Goal: Information Seeking & Learning: Learn about a topic

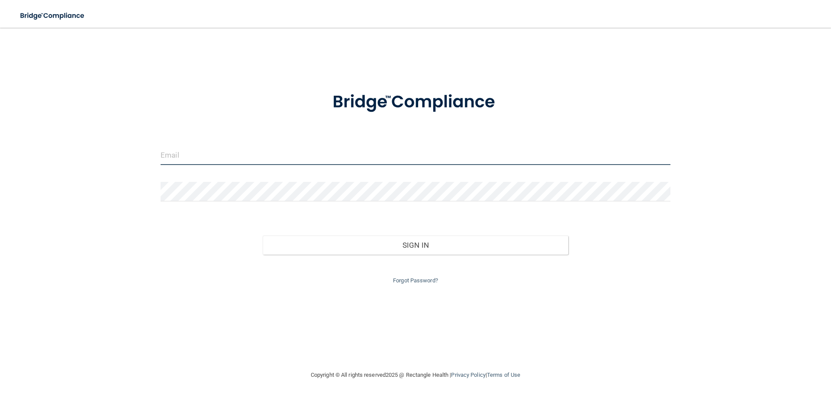
click at [295, 162] on input "email" at bounding box center [416, 155] width 510 height 19
click at [194, 154] on input "[EMAIL_ADDRESS][DOMAIN_NAME]" at bounding box center [416, 155] width 510 height 19
click at [195, 154] on input "[EMAIL_ADDRESS][DOMAIN_NAME]" at bounding box center [416, 155] width 510 height 19
type input "[EMAIL_ADDRESS][DOMAIN_NAME]"
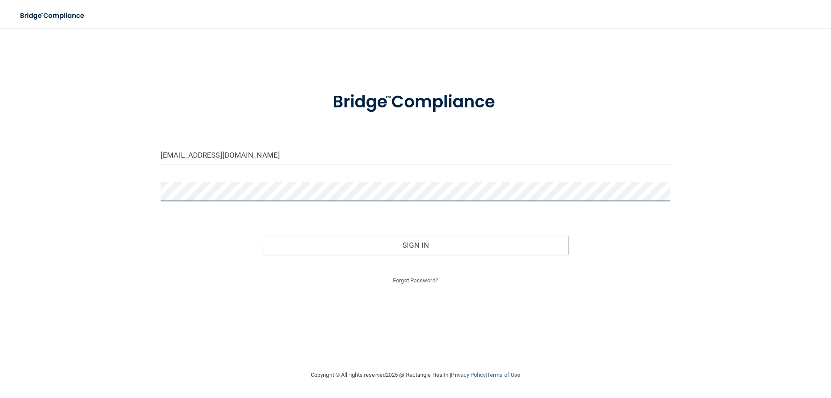
click at [263, 236] on button "Sign In" at bounding box center [416, 245] width 306 height 19
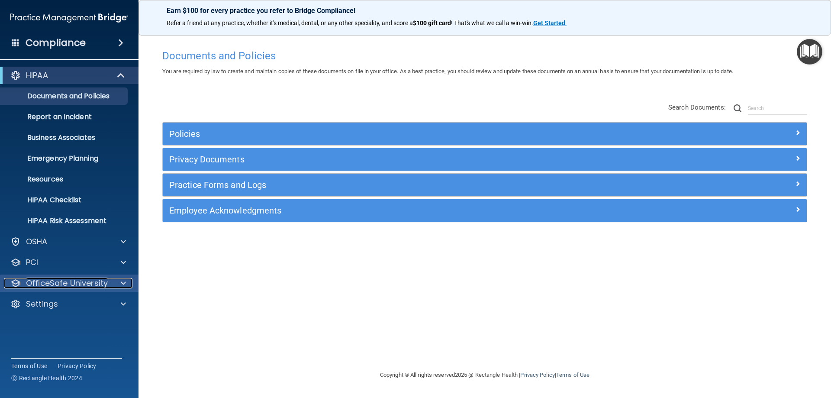
click at [57, 279] on p "OfficeSafe University" at bounding box center [67, 283] width 82 height 10
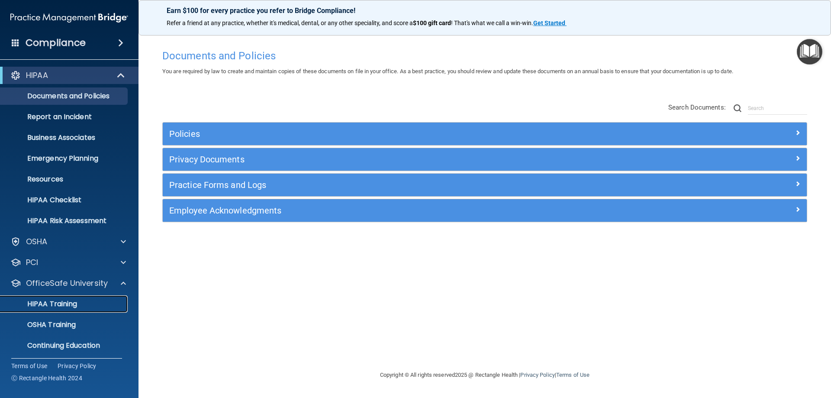
click at [67, 303] on p "HIPAA Training" at bounding box center [41, 304] width 71 height 9
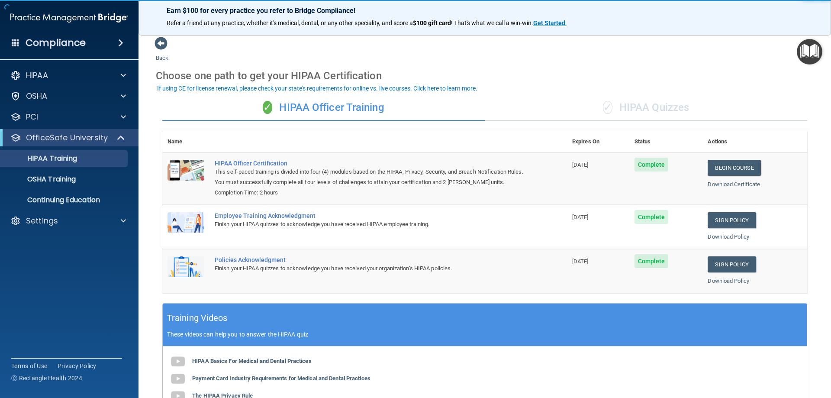
click at [614, 110] on div "✓ HIPAA Quizzes" at bounding box center [646, 108] width 323 height 26
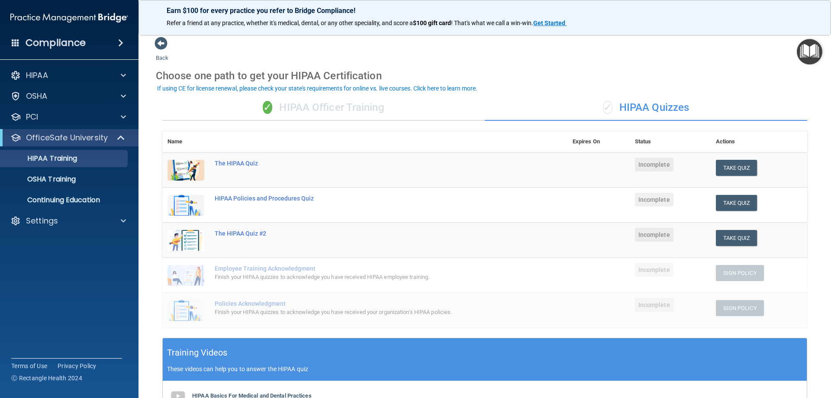
click at [362, 108] on div "✓ HIPAA Officer Training" at bounding box center [323, 108] width 323 height 26
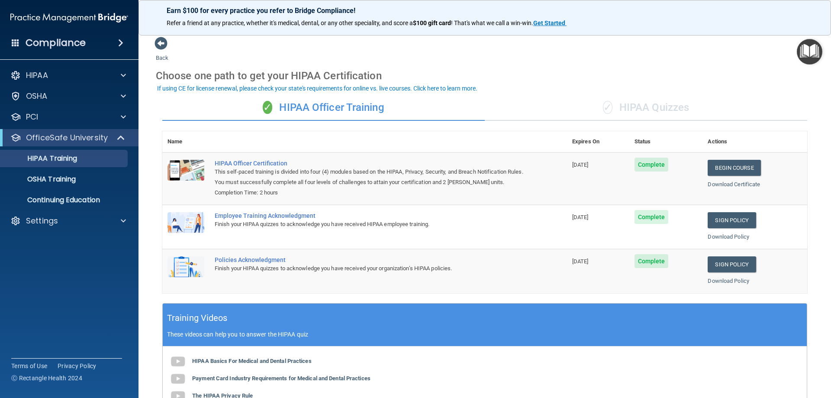
click at [660, 105] on div "✓ HIPAA Quizzes" at bounding box center [646, 108] width 323 height 26
